Goal: Task Accomplishment & Management: Manage account settings

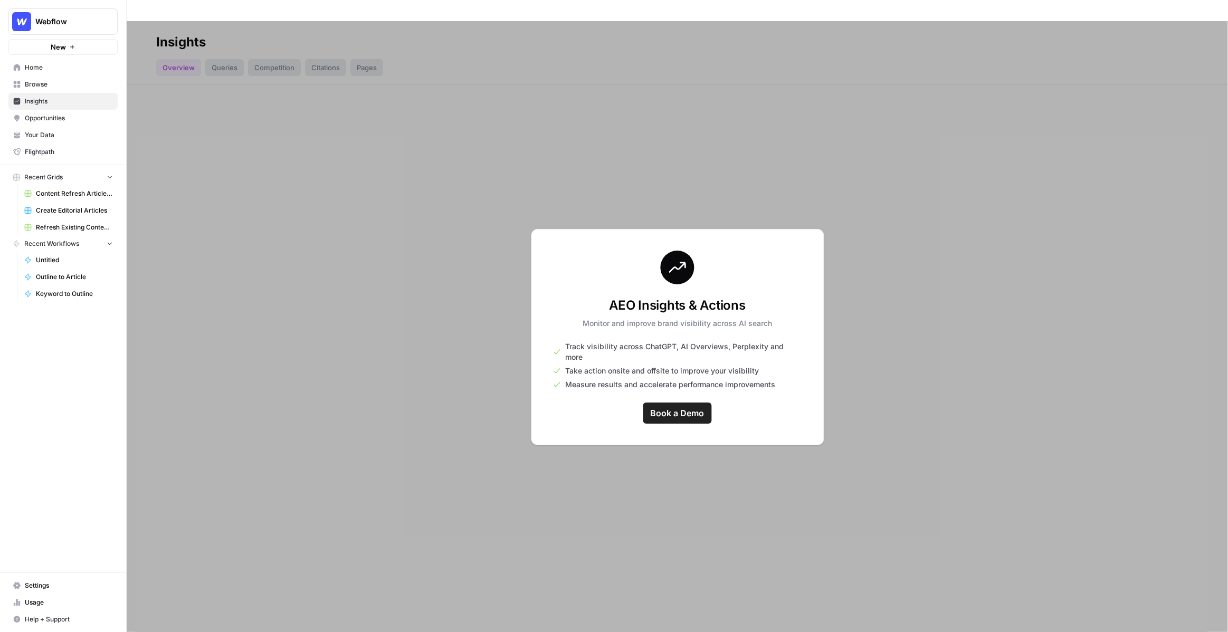
click at [251, 206] on div at bounding box center [677, 337] width 1101 height 632
click at [77, 47] on button "New" at bounding box center [62, 47] width 109 height 16
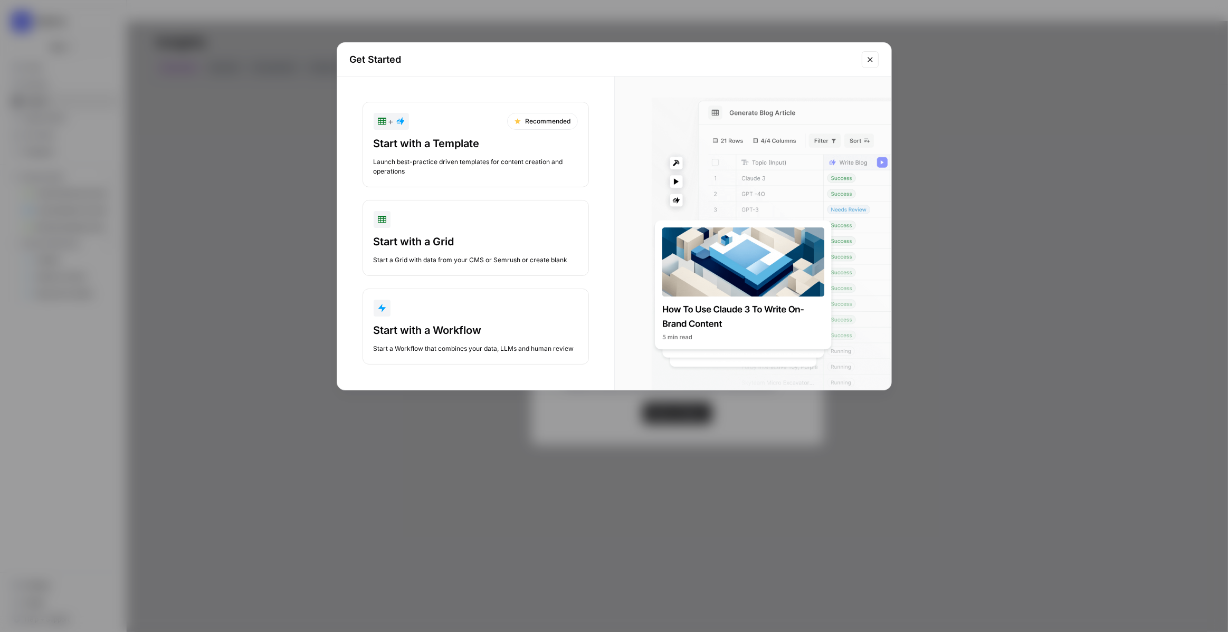
click at [328, 143] on div "Get Started + Recommended Start with a Template Launch best-practice driven tem…" at bounding box center [614, 316] width 1228 height 632
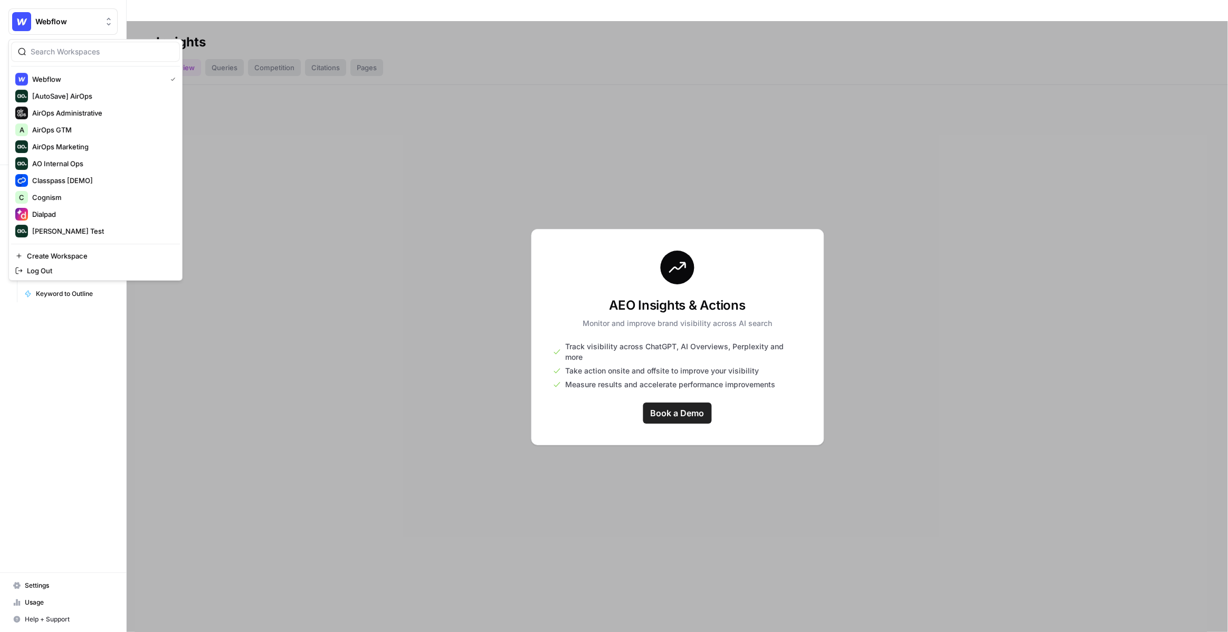
click at [96, 23] on span "Webflow" at bounding box center [67, 21] width 64 height 11
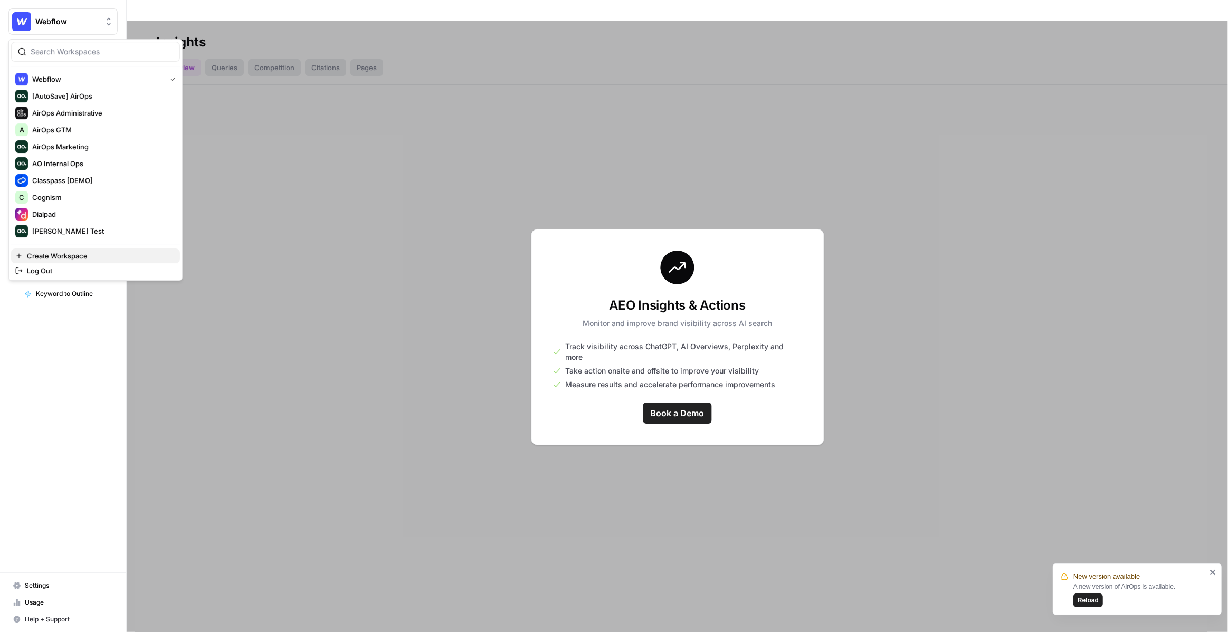
click at [101, 255] on span "Create Workspace" at bounding box center [99, 256] width 145 height 11
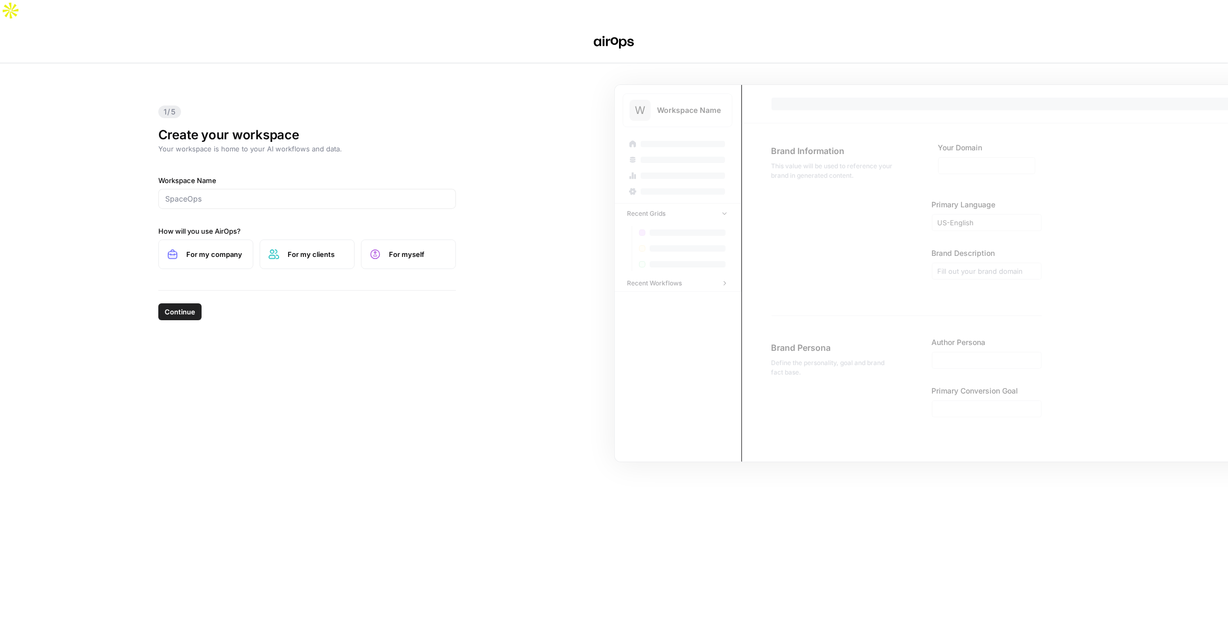
click at [302, 189] on div at bounding box center [307, 199] width 298 height 20
type input "NinjaOne"
click at [223, 249] on span "For my company" at bounding box center [215, 254] width 58 height 11
click at [181, 303] on button "Continue" at bounding box center [179, 311] width 43 height 17
